Goal: Find specific page/section

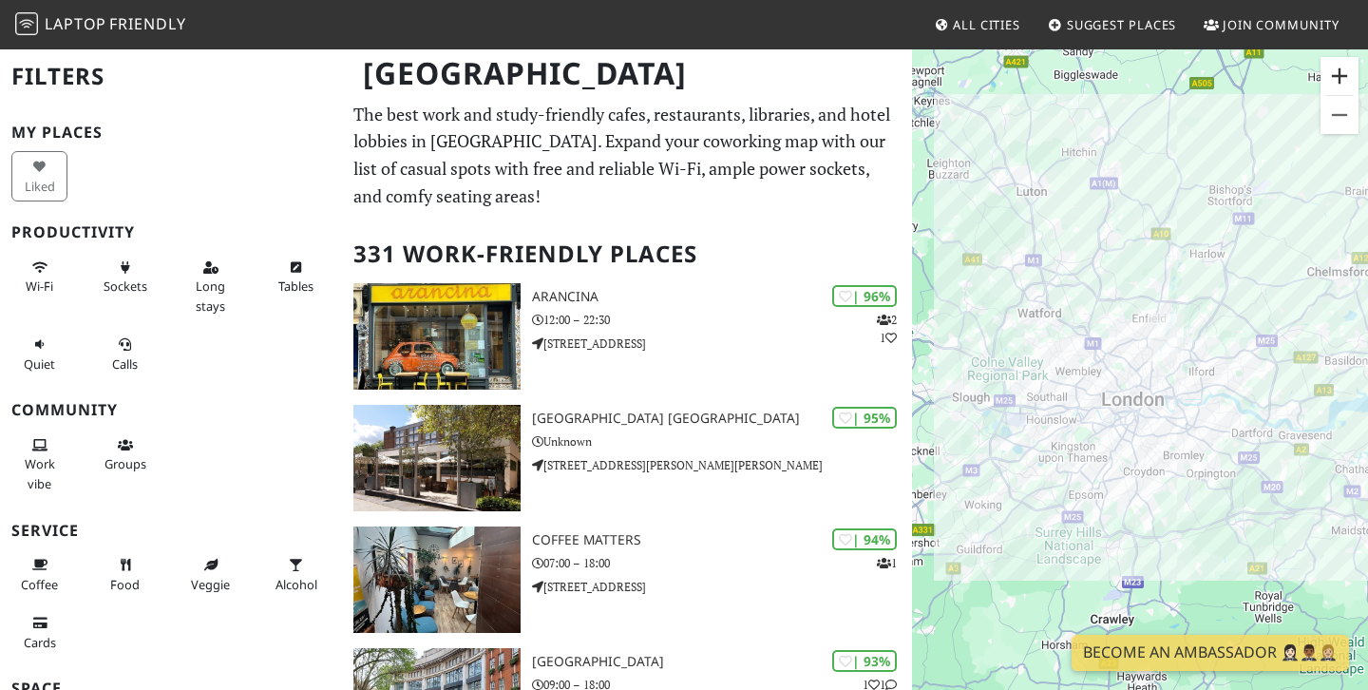
click at [1347, 82] on button "Zoom in" at bounding box center [1340, 76] width 38 height 38
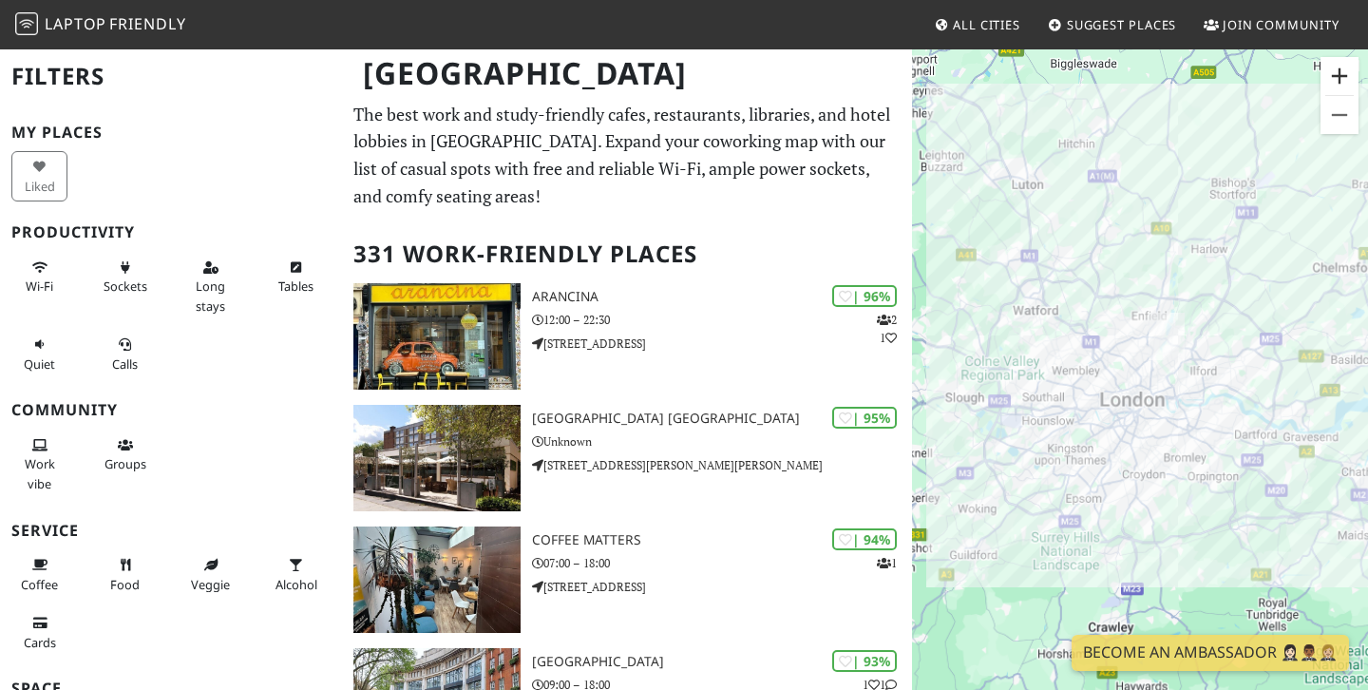
click at [1346, 82] on button "Zoom in" at bounding box center [1340, 76] width 38 height 38
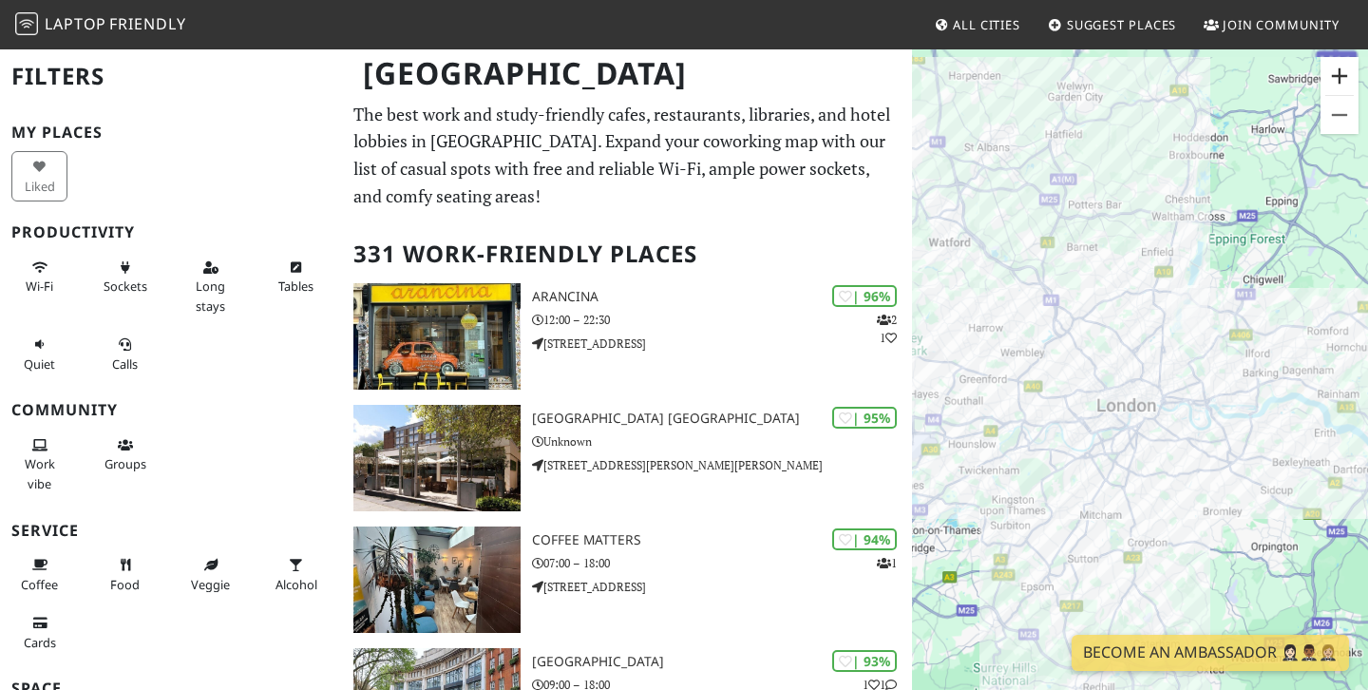
click at [1346, 82] on button "Zoom in" at bounding box center [1340, 76] width 38 height 38
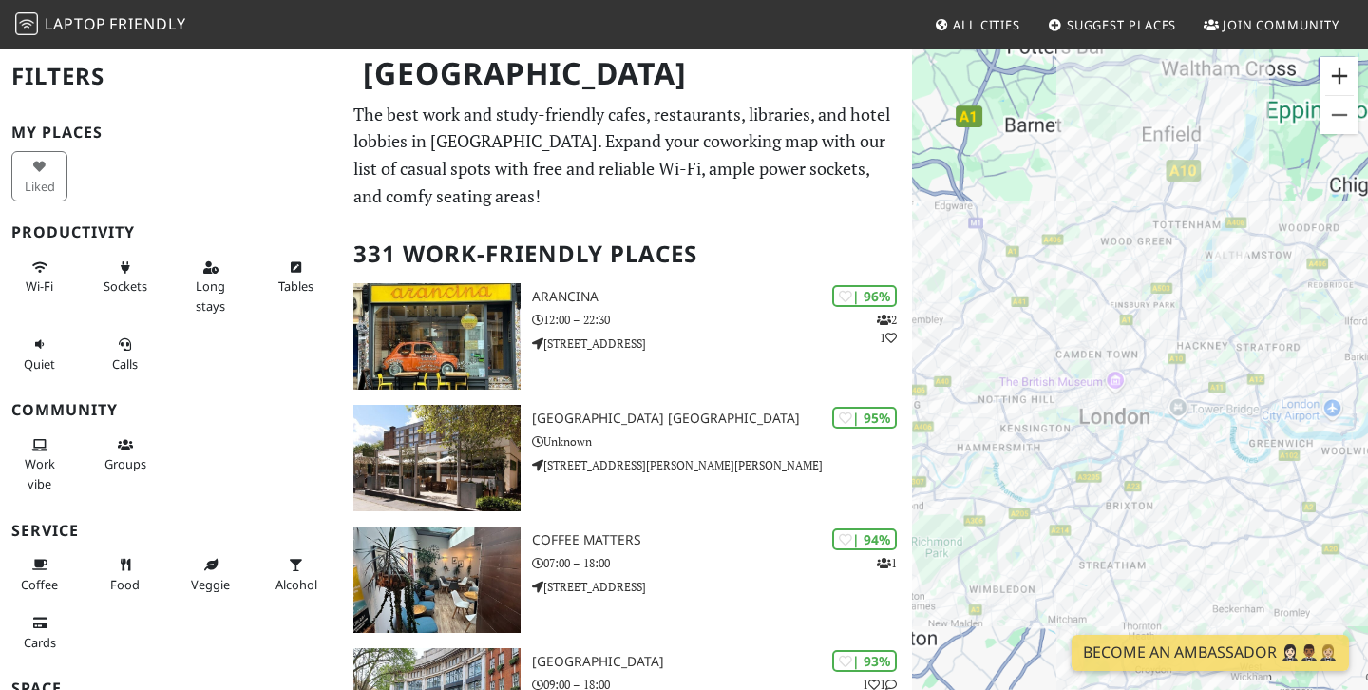
click at [1346, 82] on button "Zoom in" at bounding box center [1340, 76] width 38 height 38
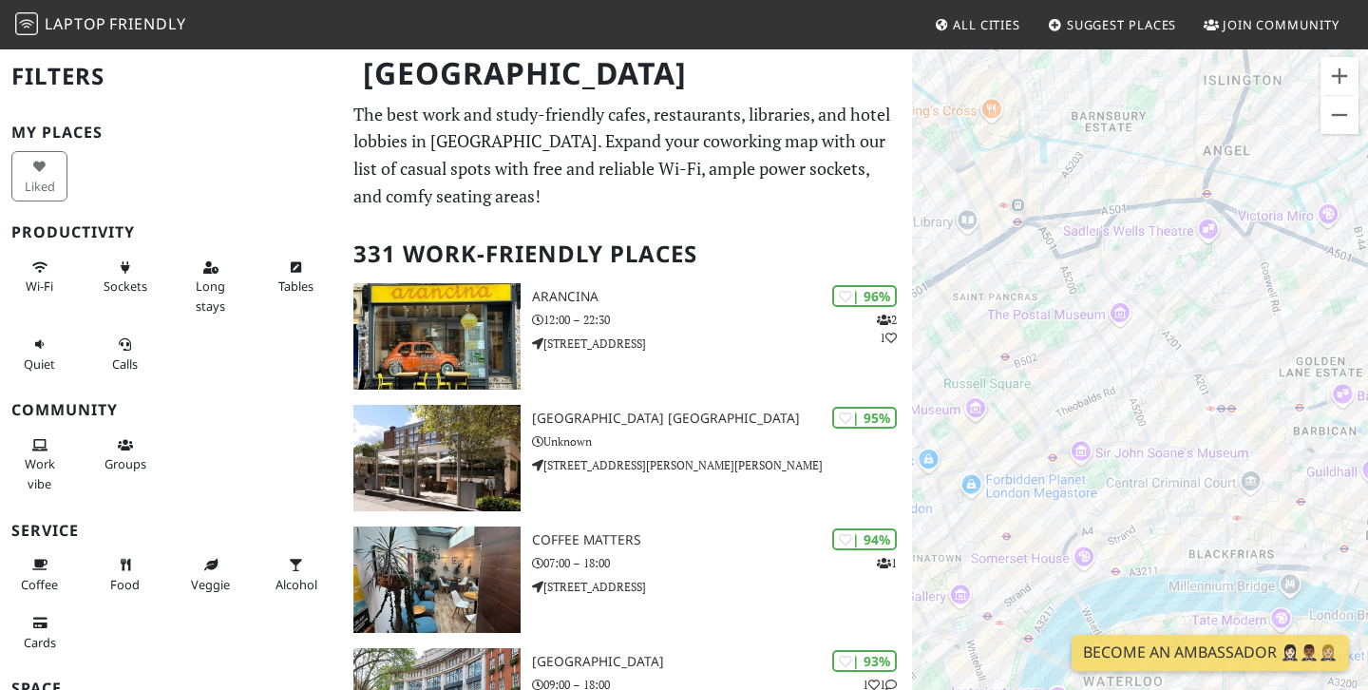
drag, startPoint x: 1085, startPoint y: 400, endPoint x: 1131, endPoint y: 445, distance: 63.8
click at [1131, 445] on div "To navigate, press the arrow keys." at bounding box center [1140, 393] width 456 height 690
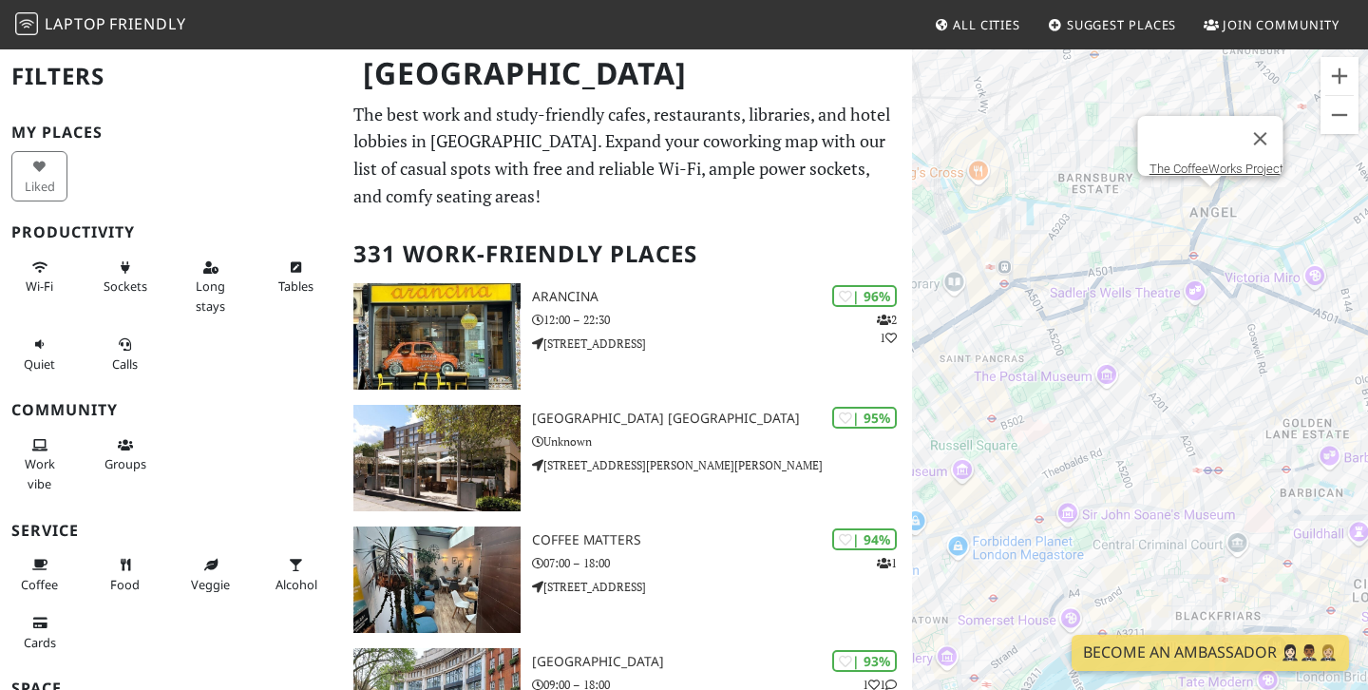
click at [1210, 201] on div "To navigate, press the arrow keys. The CoffeeWorks Project" at bounding box center [1140, 393] width 456 height 690
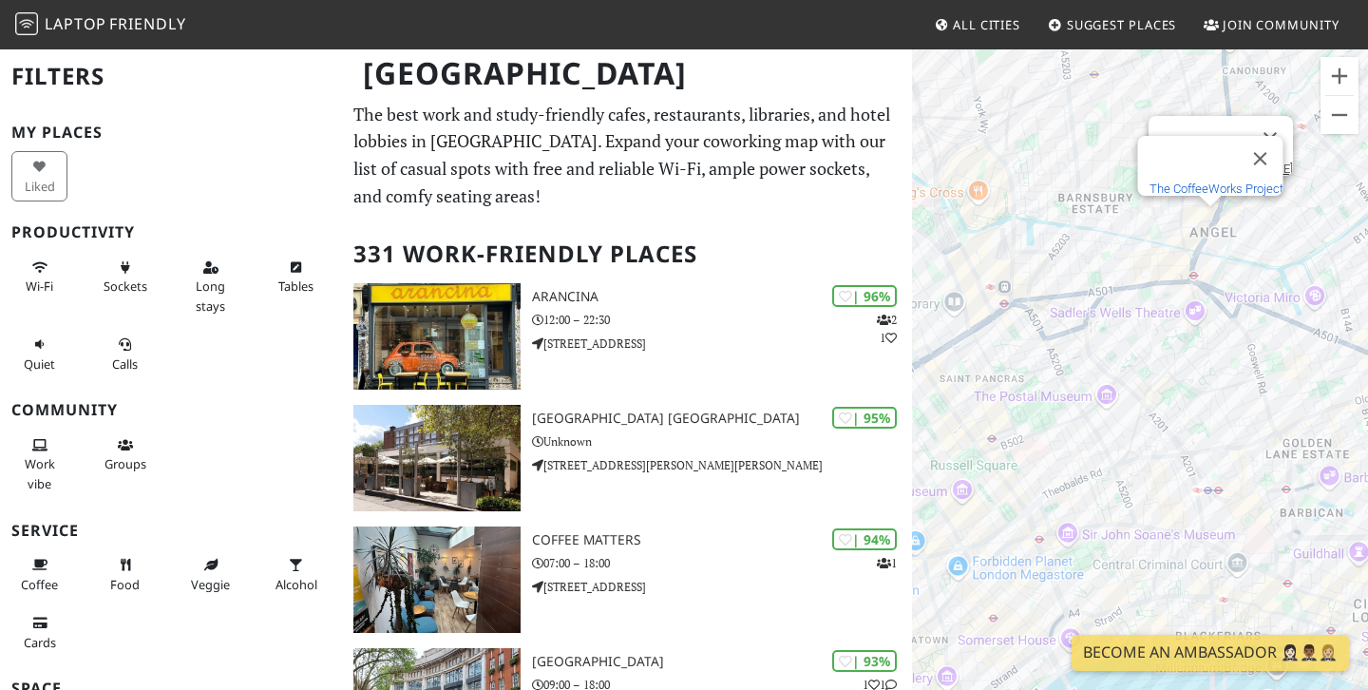
click at [1223, 182] on link "The CoffeeWorks Project" at bounding box center [1217, 189] width 134 height 14
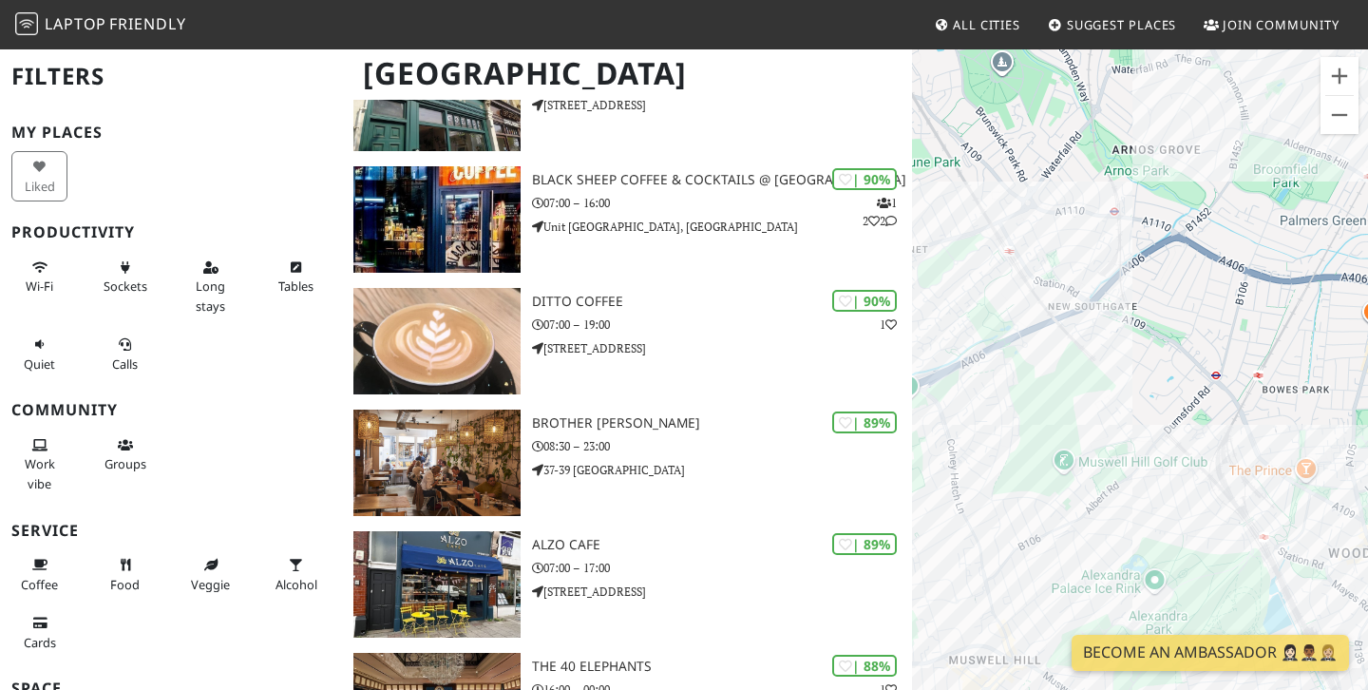
scroll to position [1091, 0]
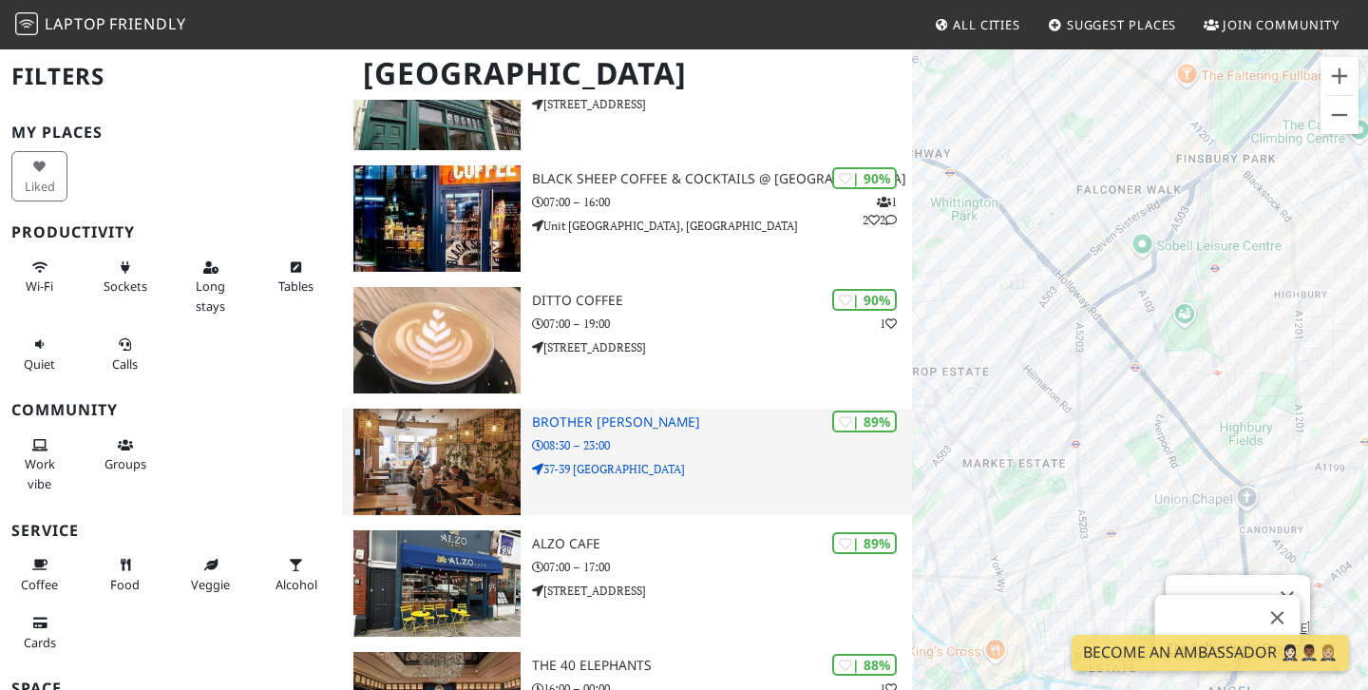
click at [719, 436] on p "08:30 – 23:00" at bounding box center [722, 445] width 380 height 18
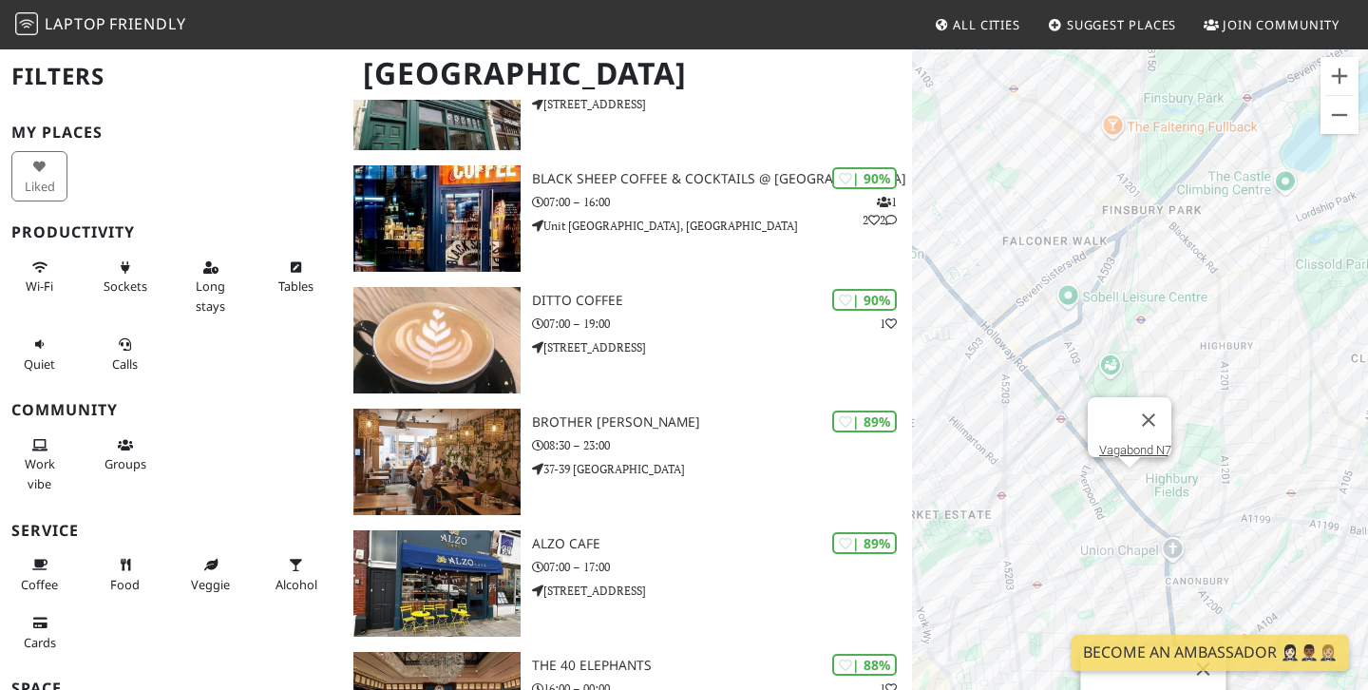
click at [1133, 480] on div "To navigate, press the arrow keys. The CoffeeWorks Project Vagabond N7" at bounding box center [1140, 393] width 456 height 690
click at [1125, 443] on link "Vagabond N7" at bounding box center [1136, 450] width 72 height 14
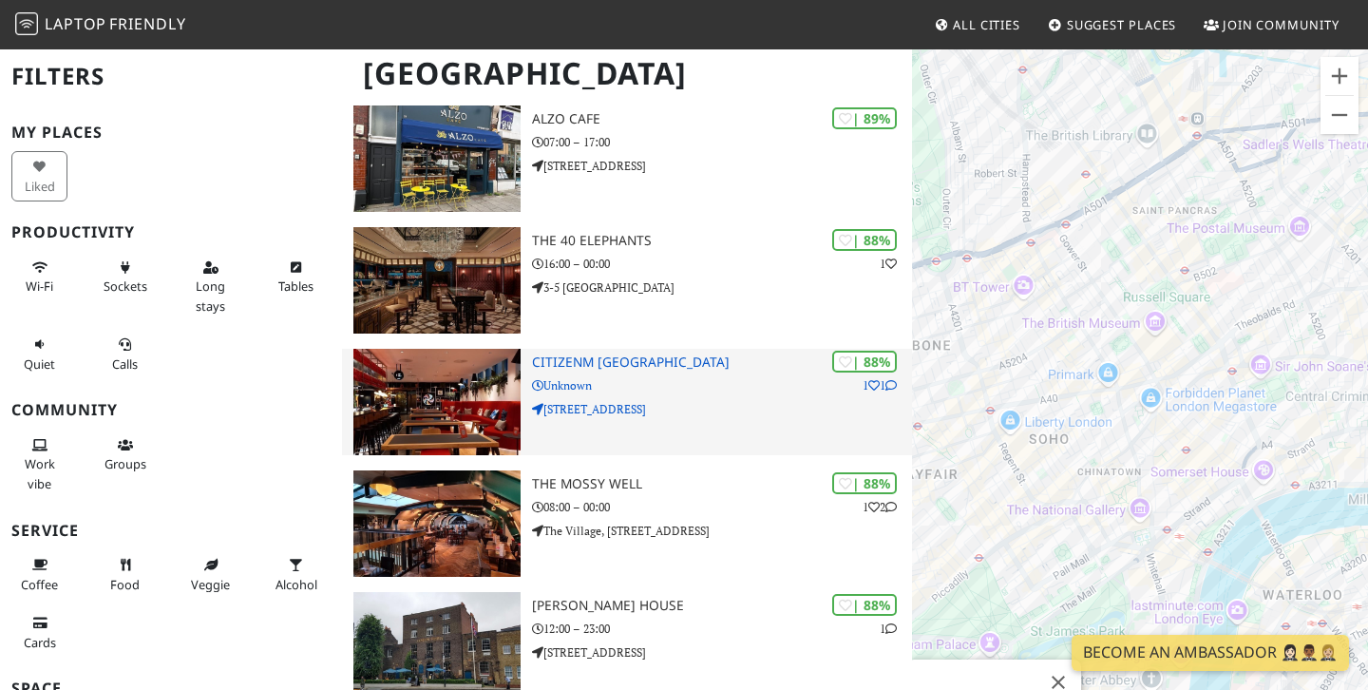
scroll to position [1530, 0]
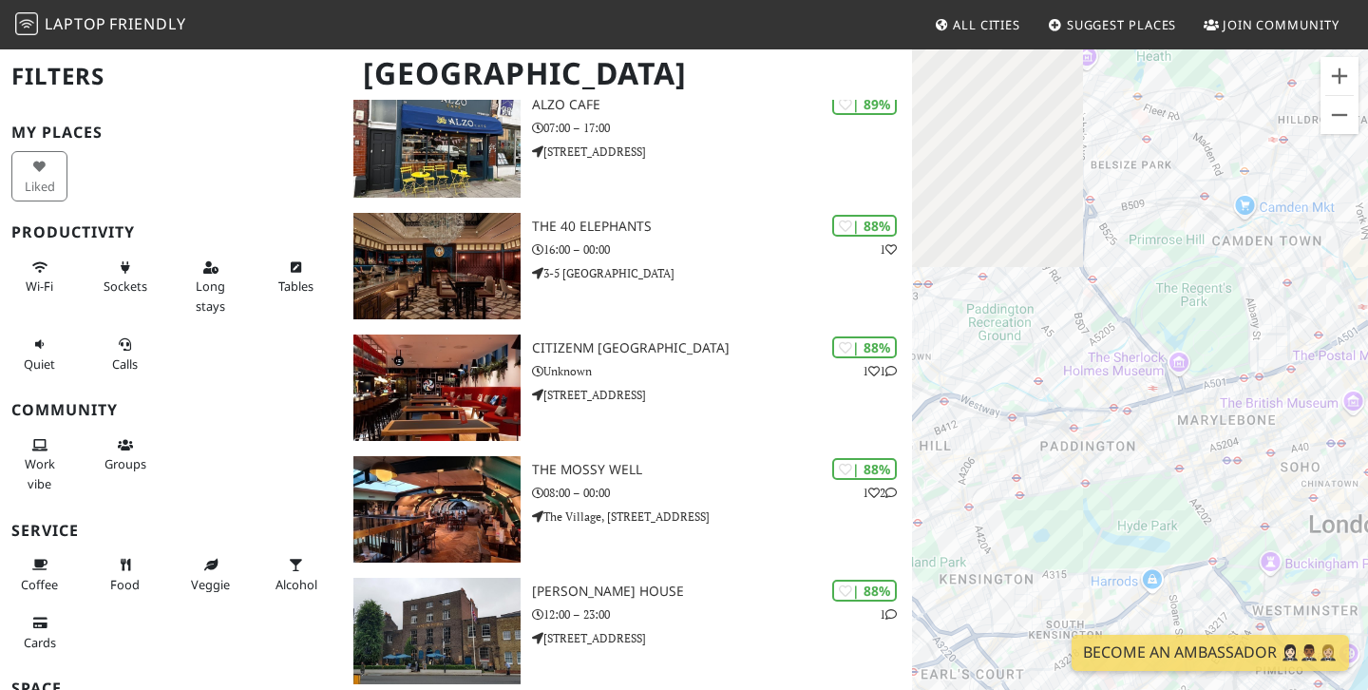
drag, startPoint x: 1023, startPoint y: 361, endPoint x: 1249, endPoint y: 474, distance: 252.9
click at [1249, 473] on div "To navigate, press the arrow keys. Vagabond N7" at bounding box center [1140, 393] width 456 height 690
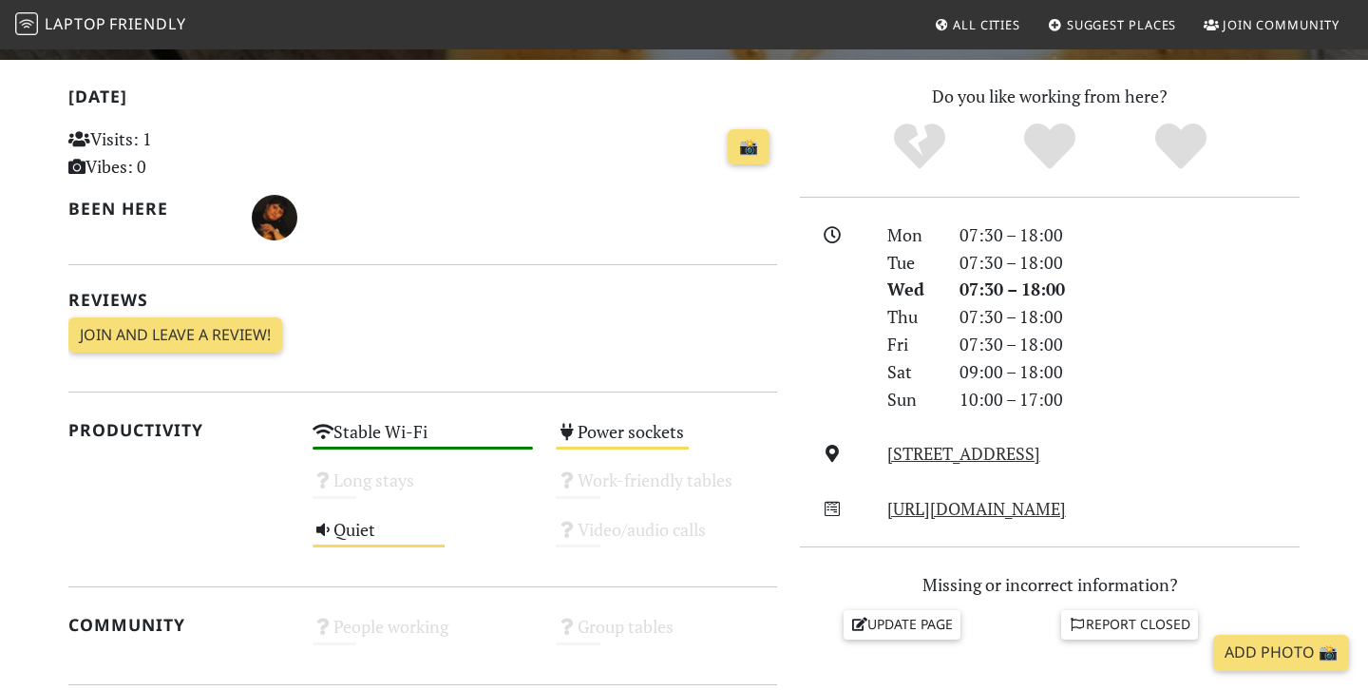
scroll to position [387, 0]
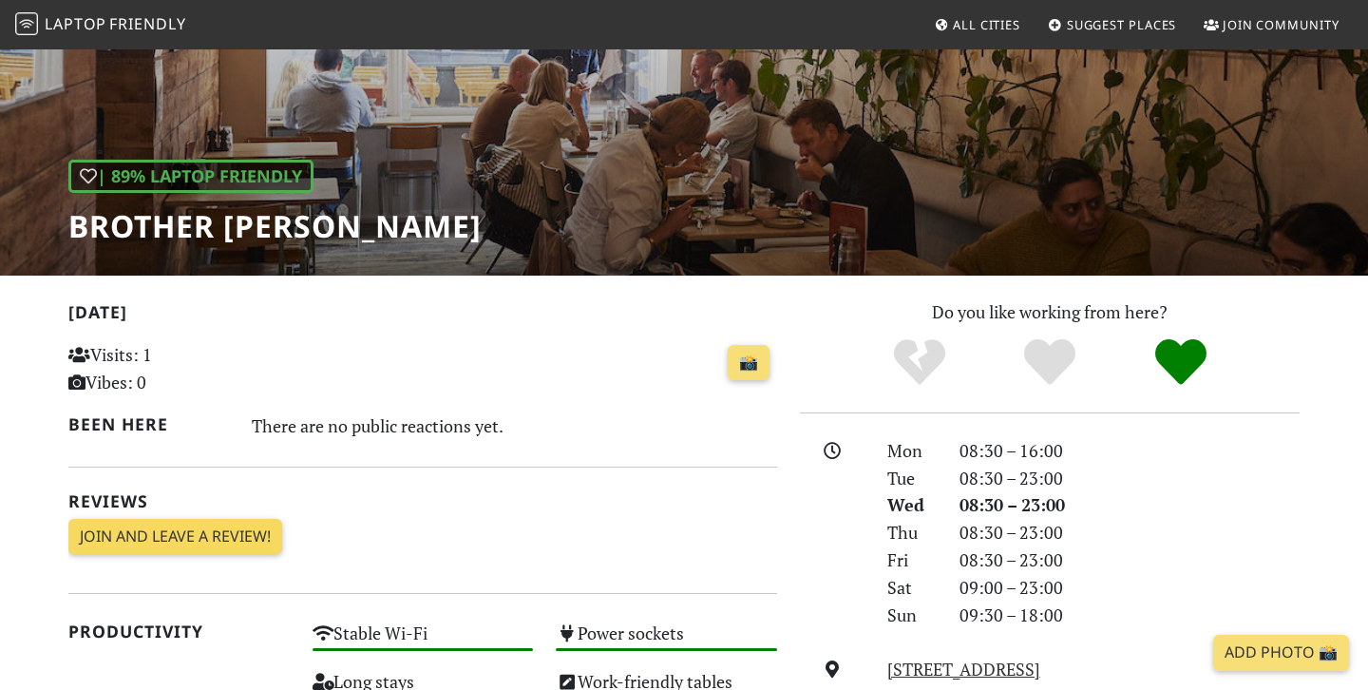
scroll to position [107, 0]
